Goal: Transaction & Acquisition: Obtain resource

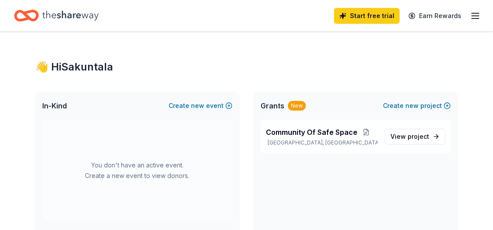
click at [34, 14] on icon "Home" at bounding box center [26, 15] width 25 height 21
drag, startPoint x: 491, startPoint y: 24, endPoint x: 499, endPoint y: 85, distance: 61.7
click at [493, 85] on html "Start free trial Earn Rewards 👋 Hi Sakuntala In-Kind Create new event You don't…" at bounding box center [246, 115] width 493 height 230
click at [26, 14] on icon "Home" at bounding box center [31, 15] width 14 height 9
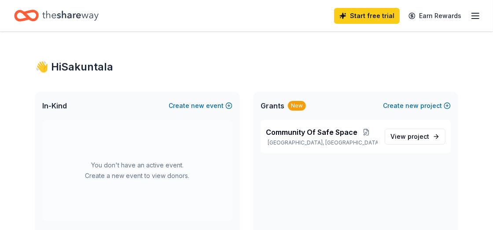
click at [96, 60] on div "👋 Hi Sakuntala" at bounding box center [246, 67] width 423 height 14
click at [59, 101] on span "In-Kind" at bounding box center [54, 105] width 25 height 11
drag, startPoint x: 194, startPoint y: 100, endPoint x: 321, endPoint y: 106, distance: 126.9
click at [317, 98] on div "In-Kind Create new event You don't have an active event. Create a new event to …" at bounding box center [246, 171] width 423 height 158
click at [296, 103] on div "New" at bounding box center [297, 106] width 18 height 10
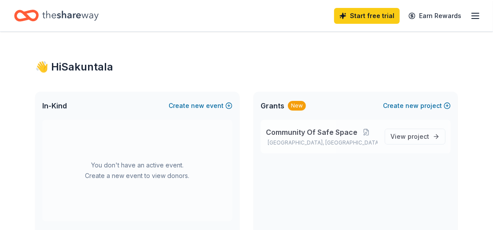
click at [320, 133] on span "Community Of Safe Space" at bounding box center [312, 132] width 92 height 11
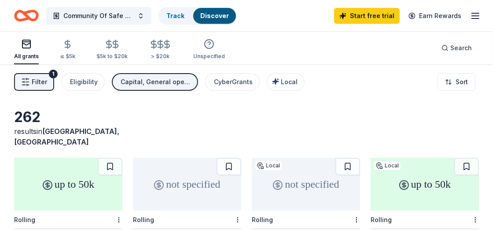
click at [379, 83] on div "Filter 1 Eligibility Capital, General operations, Other CyberGrants Local Sort" at bounding box center [246, 81] width 493 height 35
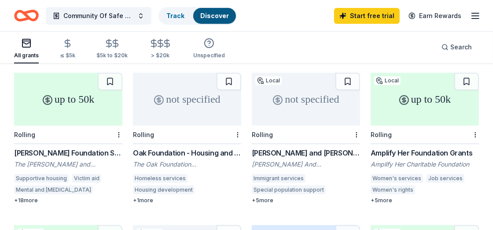
scroll to position [88, 0]
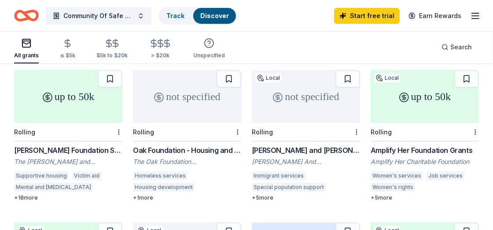
click at [62, 145] on div "[PERSON_NAME] Foundation Small Grants Program" at bounding box center [68, 150] width 108 height 11
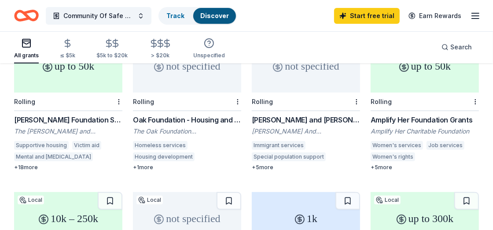
scroll to position [0, 0]
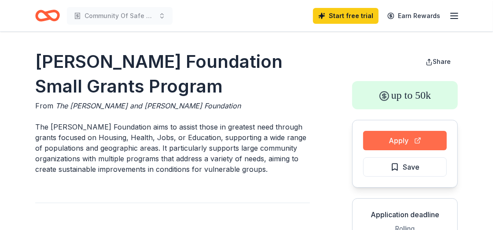
click at [404, 137] on button "Apply" at bounding box center [405, 140] width 84 height 19
